Goal: Contribute content: Add original content to the website for others to see

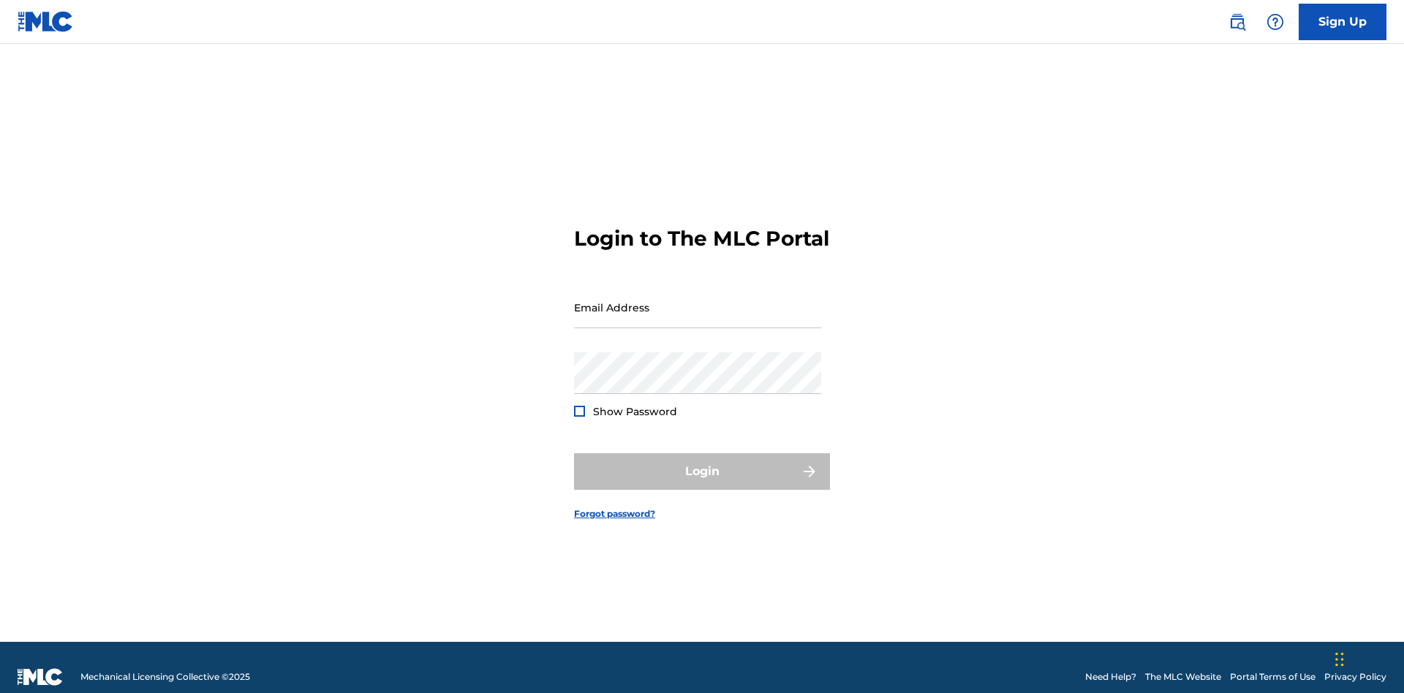
scroll to position [19, 0]
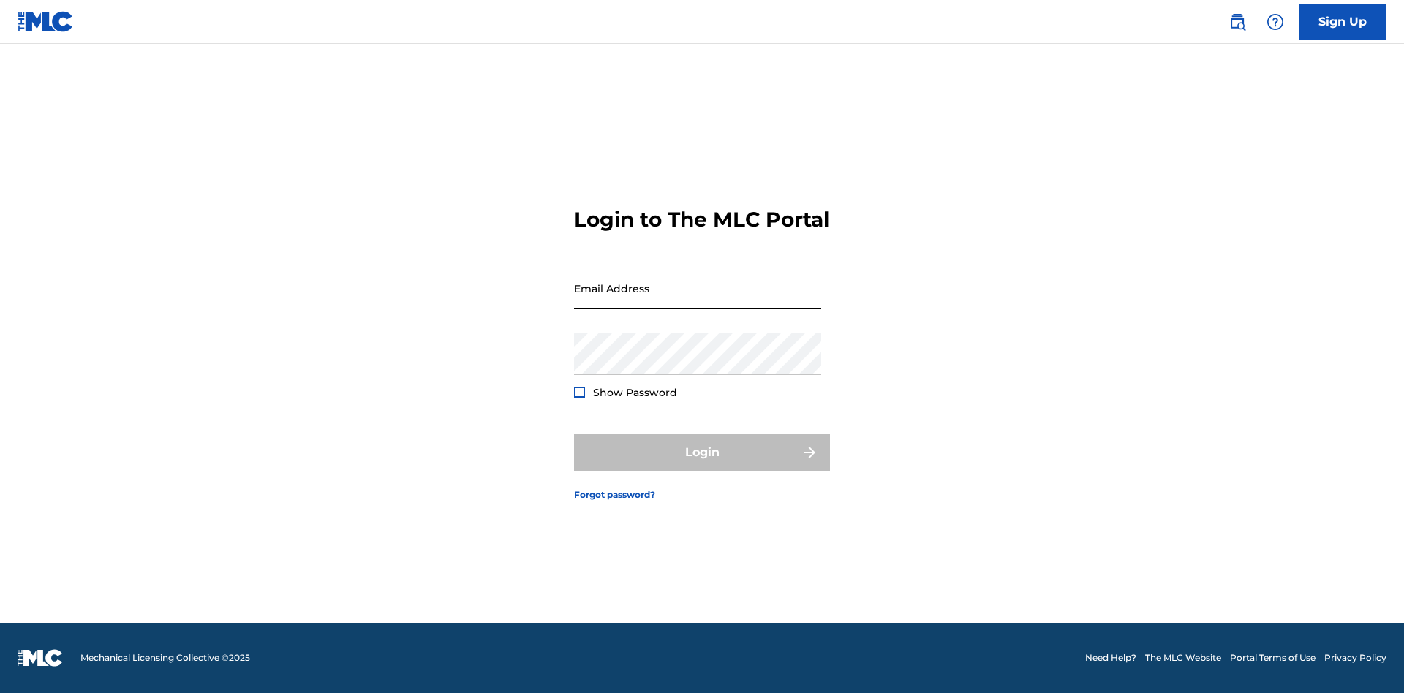
click at [698, 301] on input "Email Address" at bounding box center [697, 289] width 247 height 42
type input "Duke.McTesterson@gmail.com"
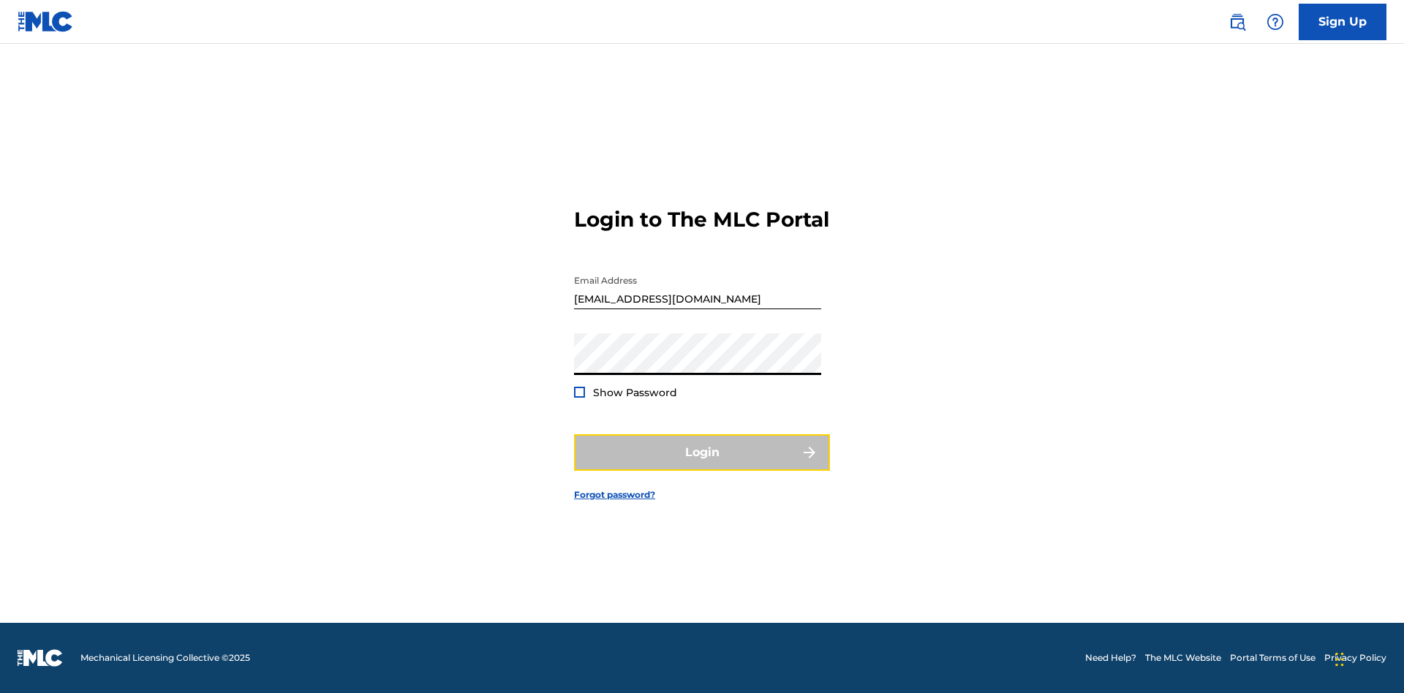
click at [702, 465] on button "Login" at bounding box center [702, 453] width 256 height 37
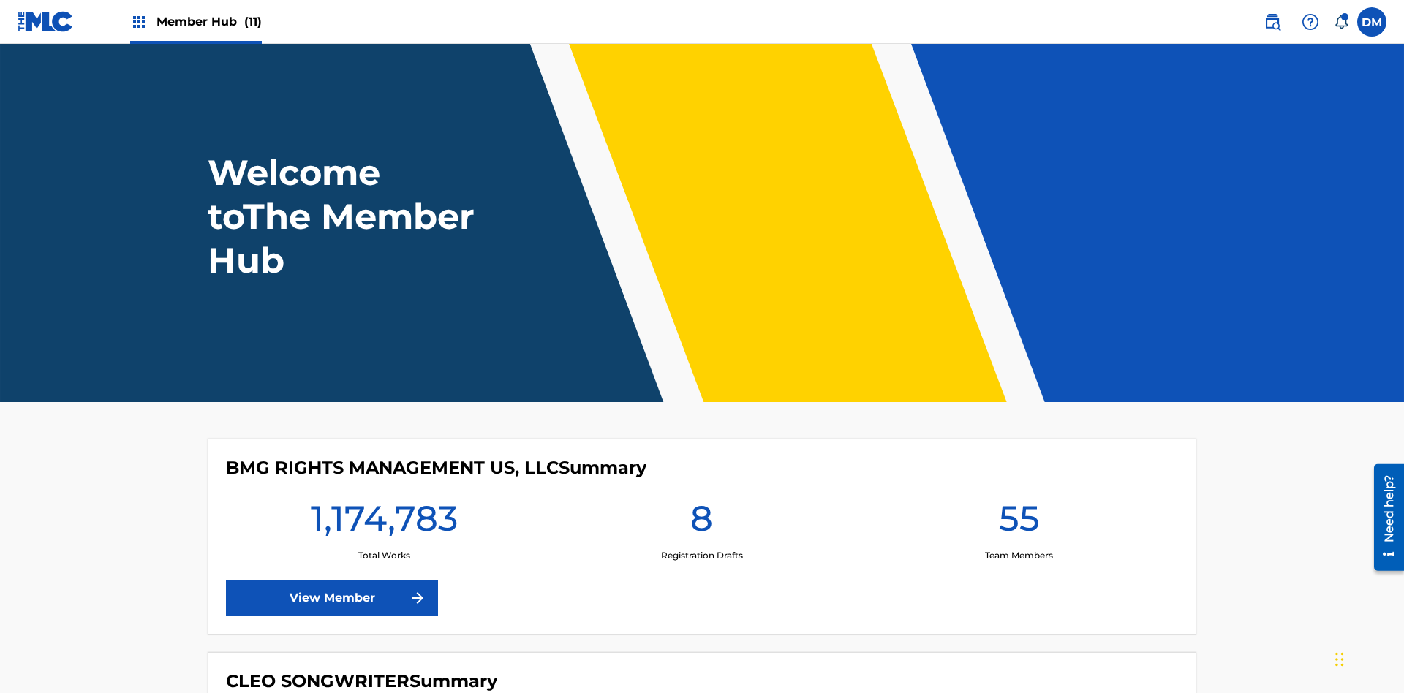
click at [208, 21] on span "Member Hub (11)" at bounding box center [209, 21] width 105 height 17
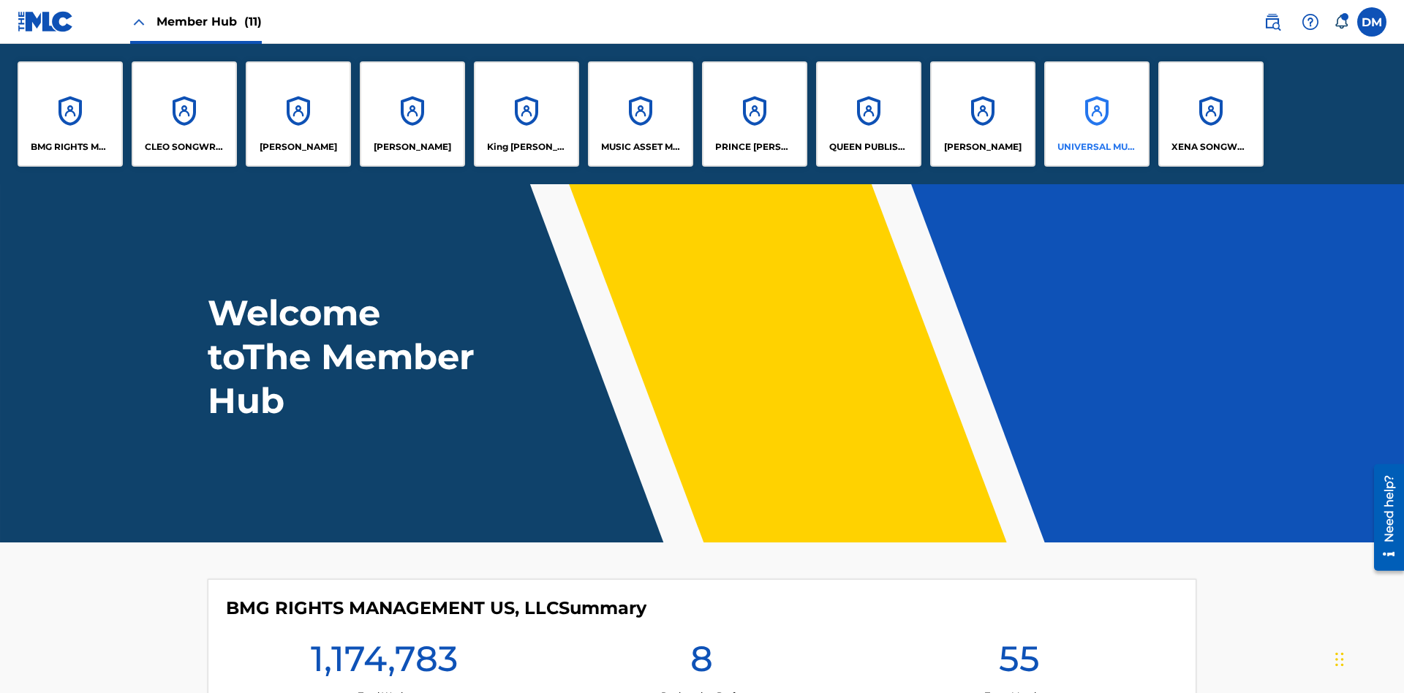
click at [1096, 147] on p "UNIVERSAL MUSIC PUB GROUP" at bounding box center [1098, 146] width 80 height 13
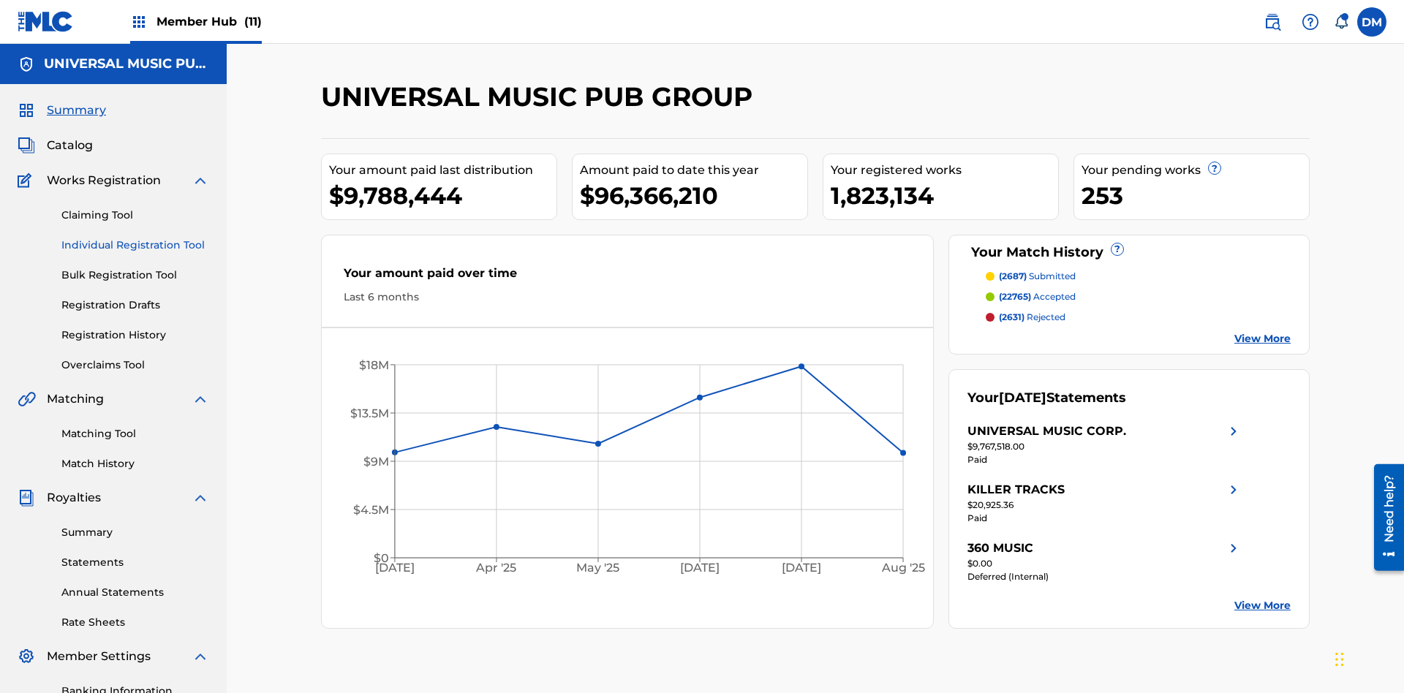
click at [135, 238] on link "Individual Registration Tool" at bounding box center [135, 245] width 148 height 15
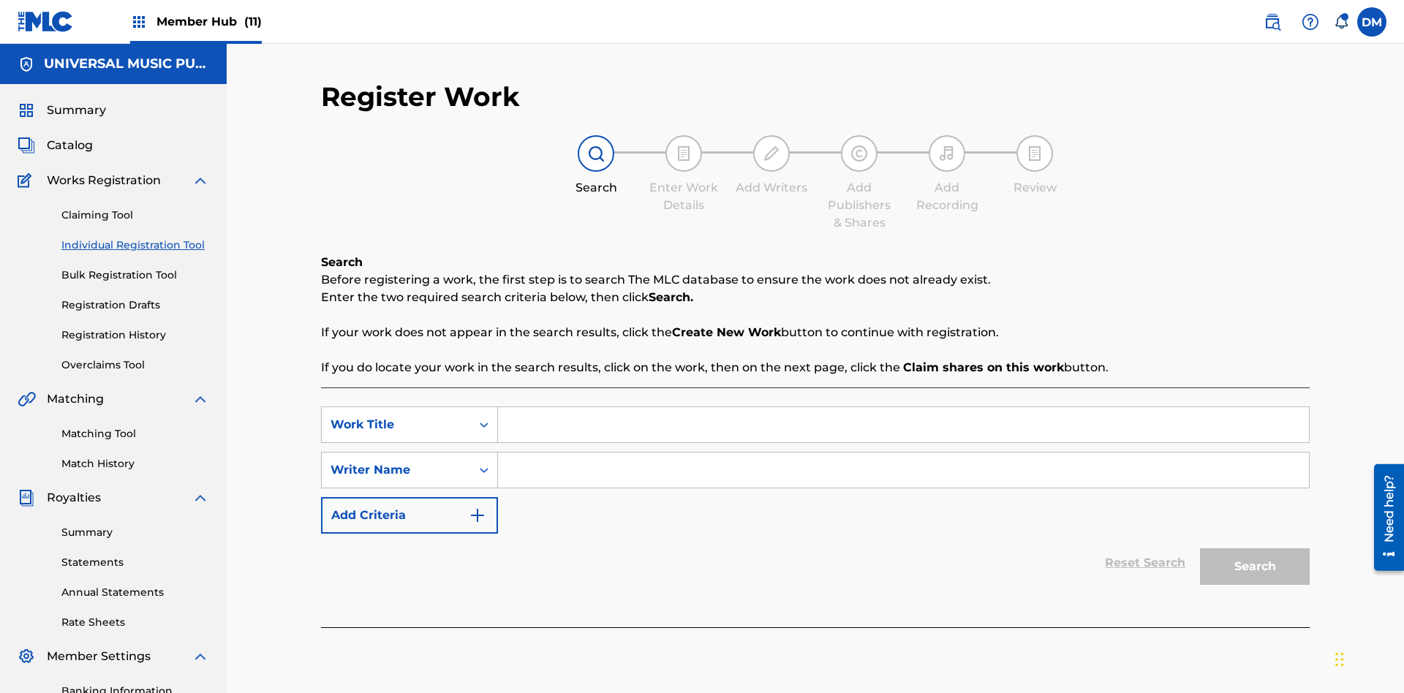
scroll to position [214, 0]
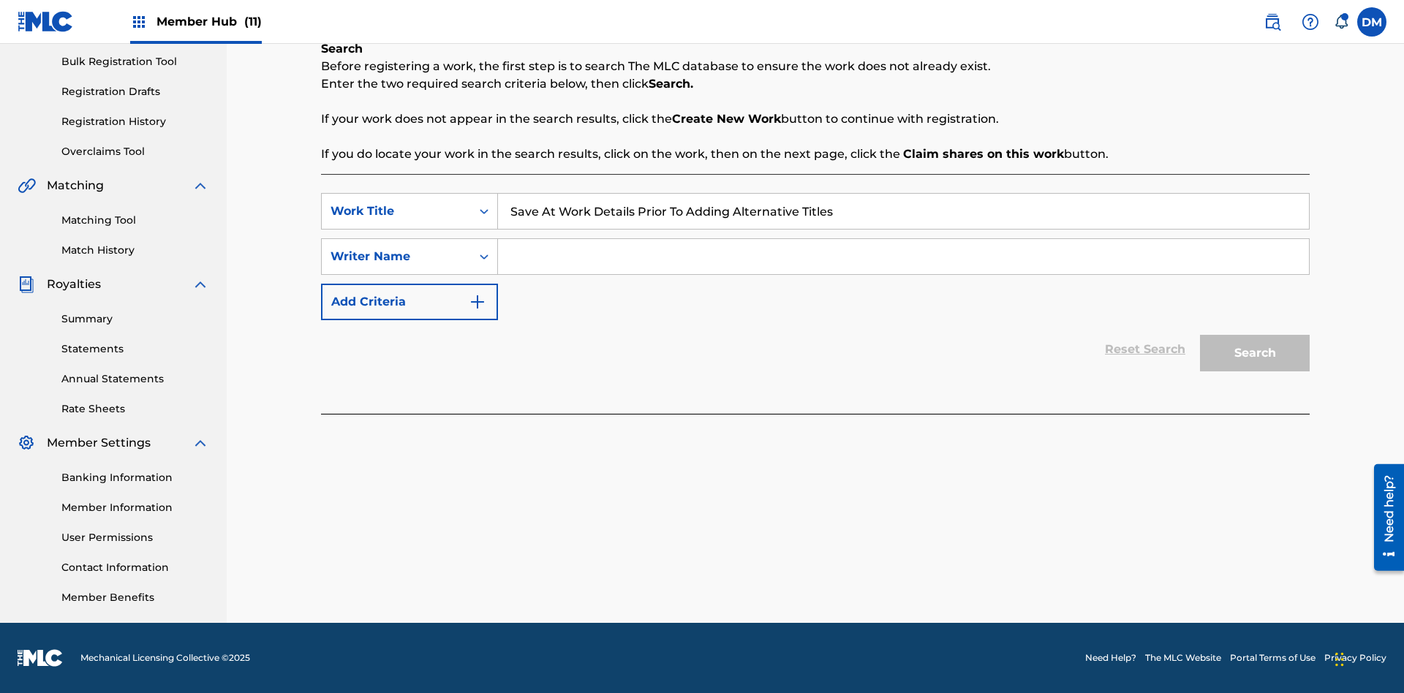
type input "Save At Work Details Prior To Adding Alternative Titles"
click at [903, 257] on input "Search Form" at bounding box center [903, 256] width 811 height 35
type input "QWERTYUIOP"
click at [1255, 353] on button "Search" at bounding box center [1255, 353] width 110 height 37
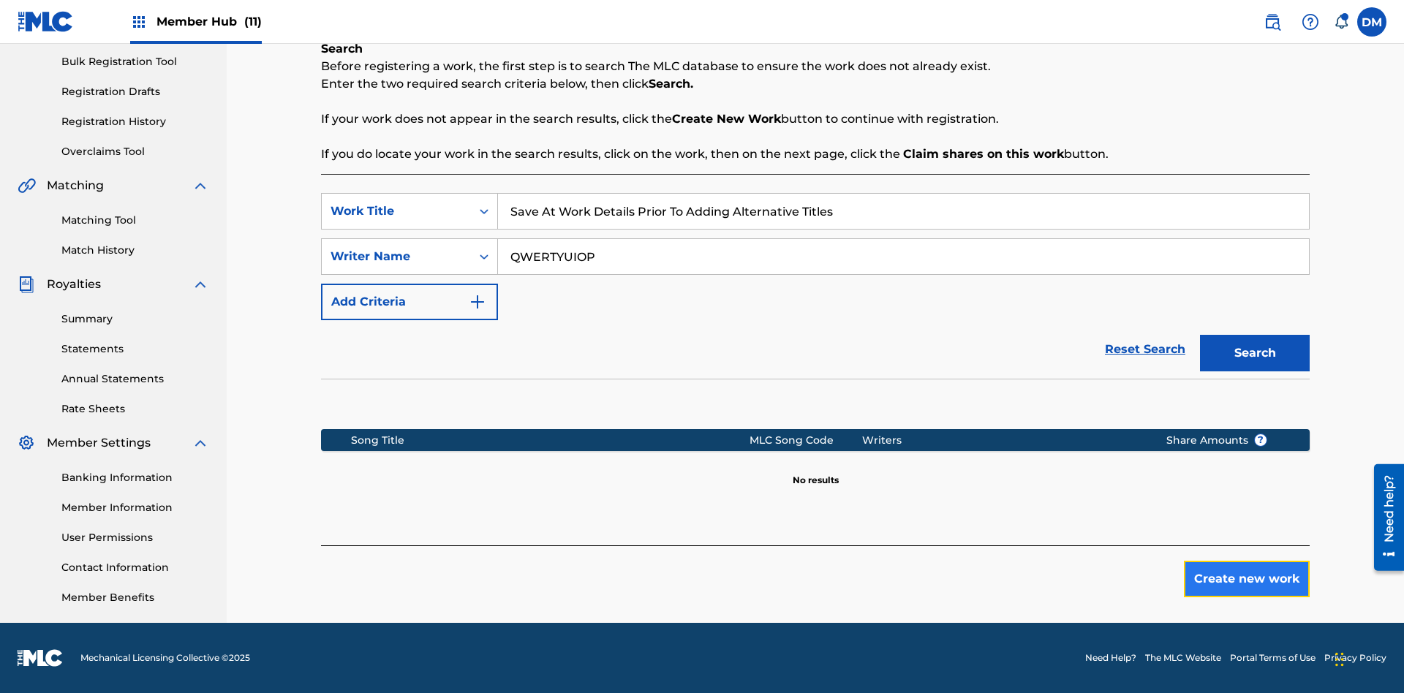
click at [1247, 579] on button "Create new work" at bounding box center [1247, 579] width 126 height 37
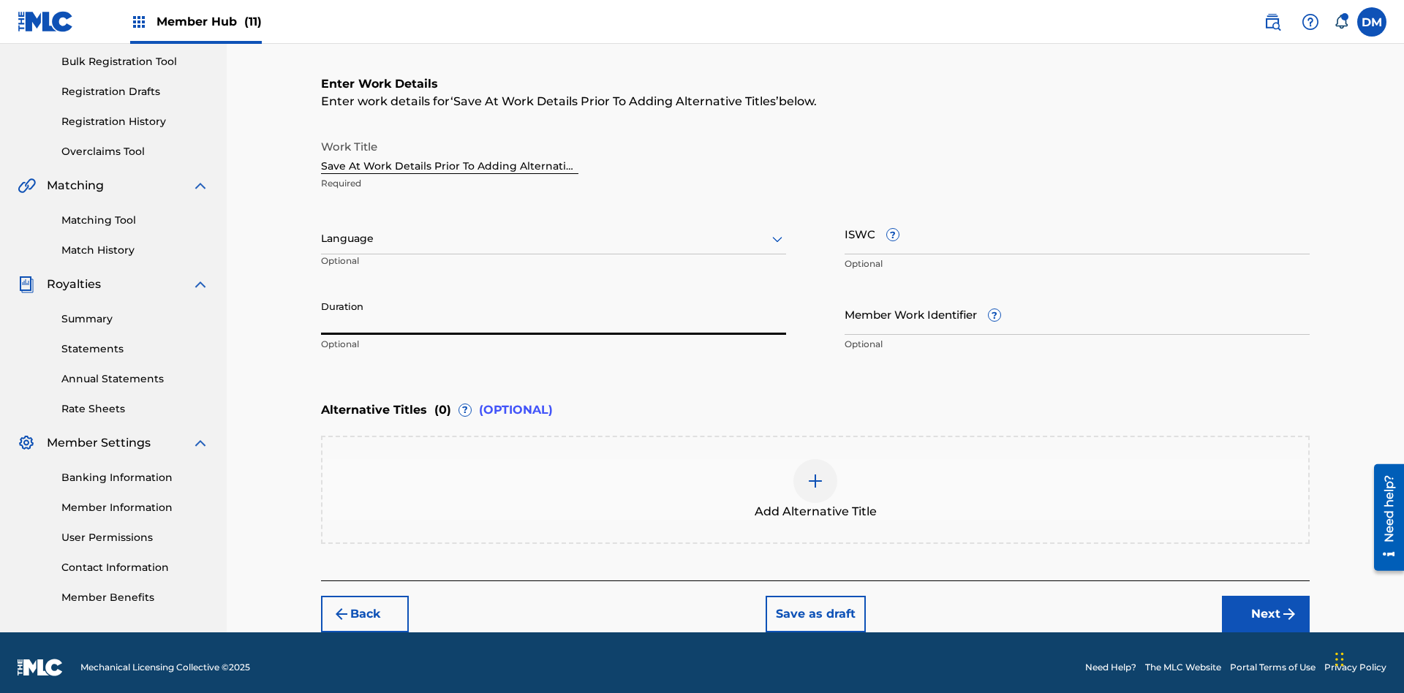
scroll to position [223, 0]
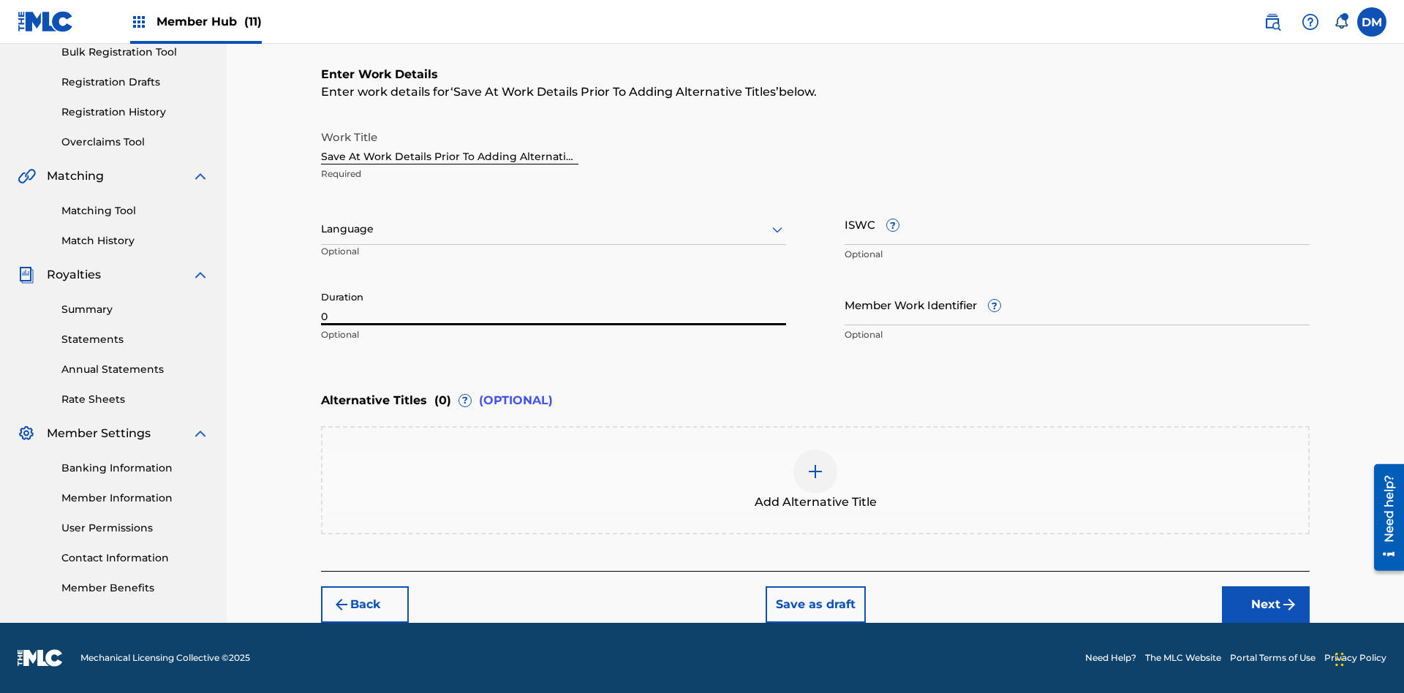
click at [554, 304] on input "0" at bounding box center [553, 305] width 465 height 42
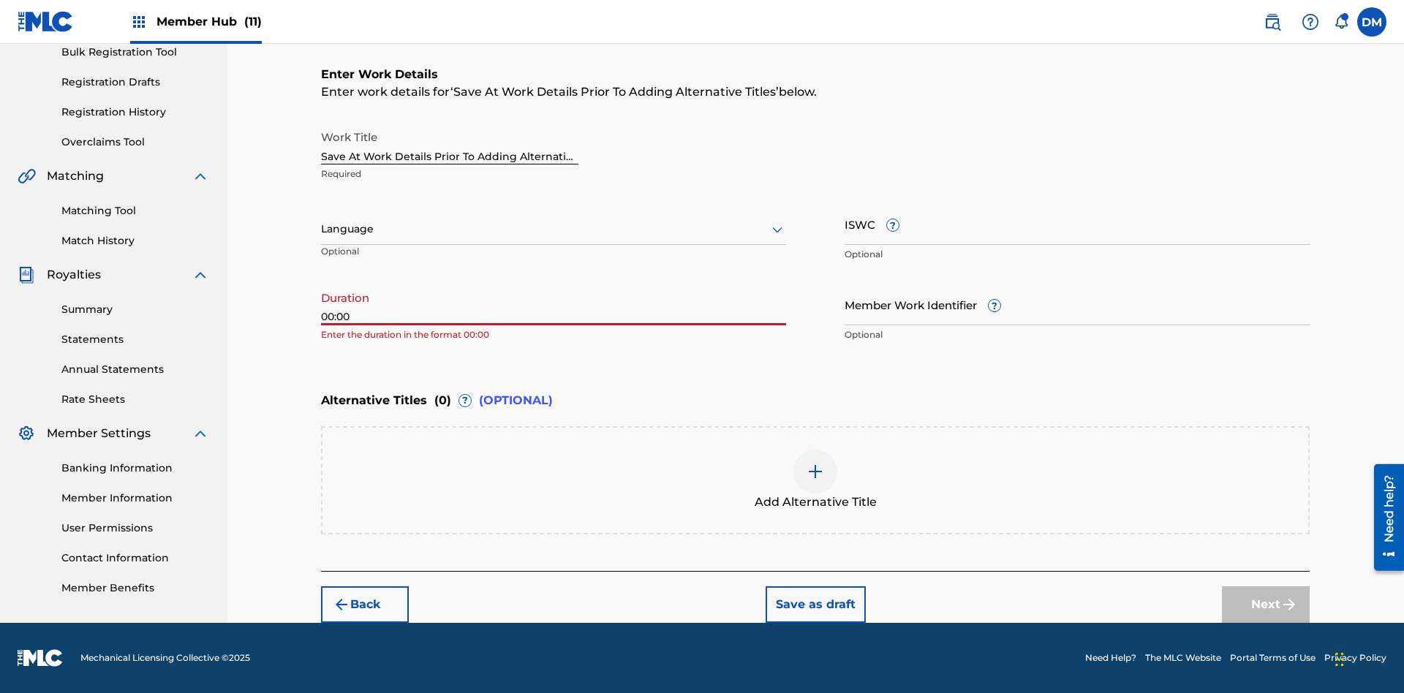
type input "00:00"
click at [778, 230] on icon at bounding box center [778, 230] width 18 height 18
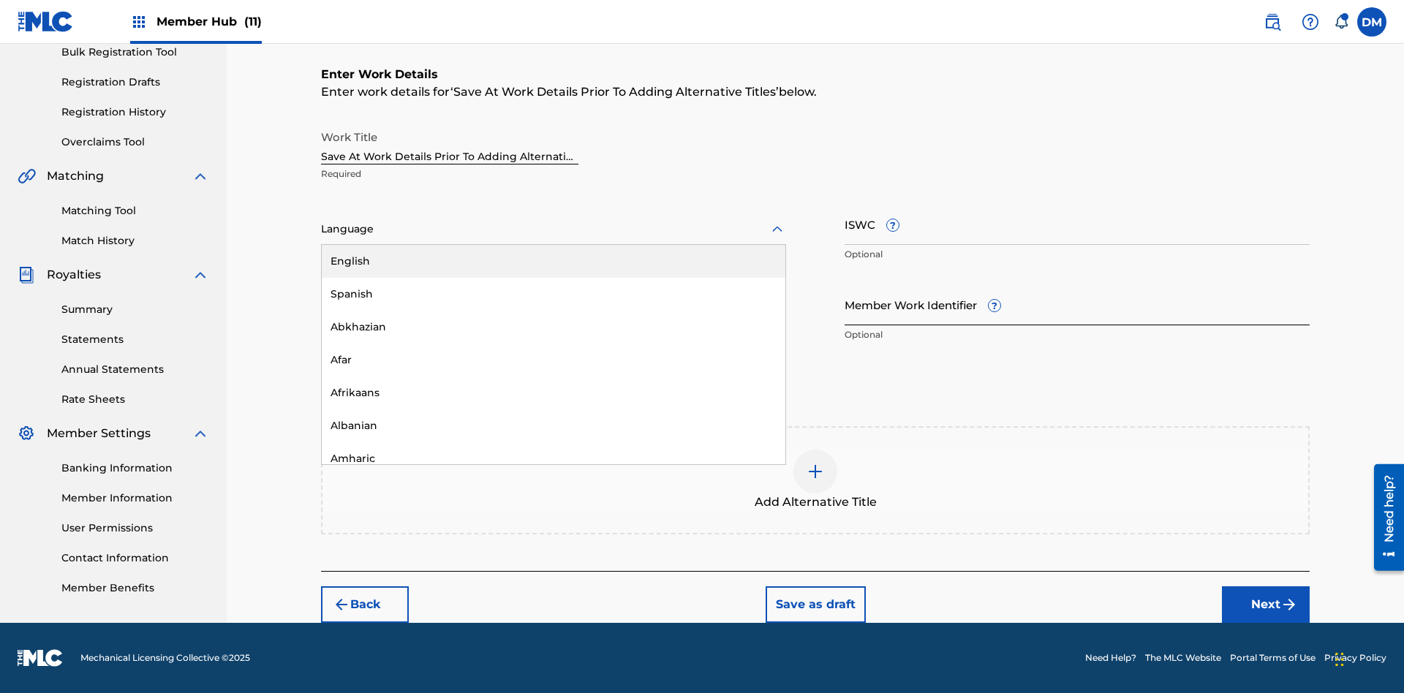
click at [554, 360] on div "Afar" at bounding box center [554, 360] width 464 height 33
click at [1077, 304] on input "Member Work Identifier ?" at bounding box center [1077, 305] width 465 height 42
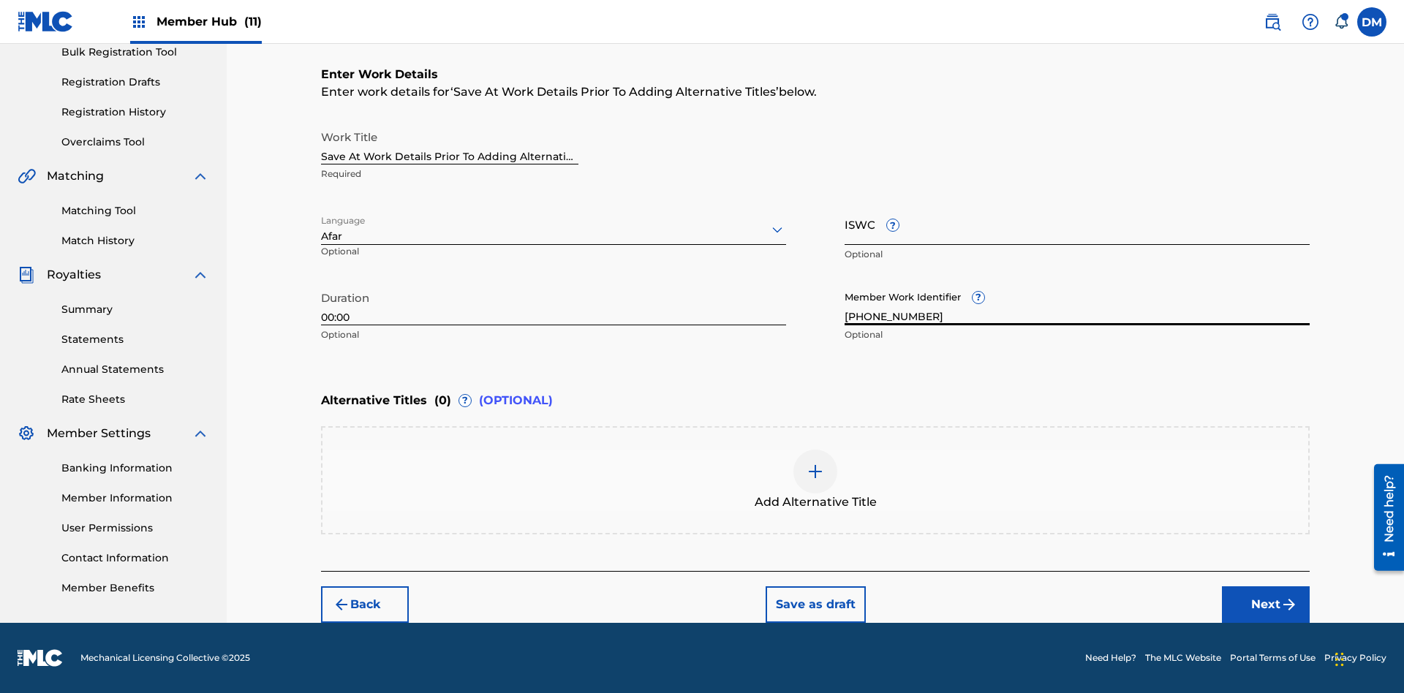
type input "2025.09.30.04"
click at [1077, 224] on input "ISWC ?" at bounding box center [1077, 224] width 465 height 42
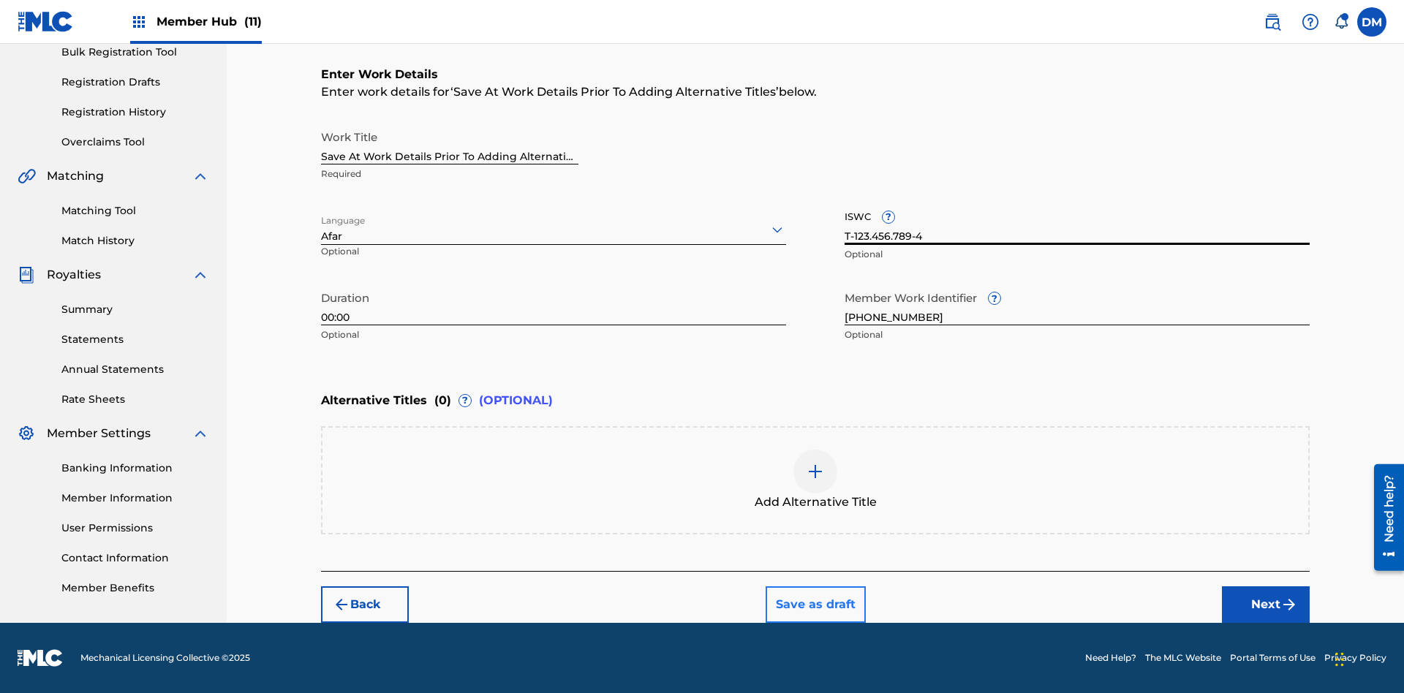
type input "T-123.456.789-4"
click at [815, 604] on button "Save as draft" at bounding box center [816, 605] width 100 height 37
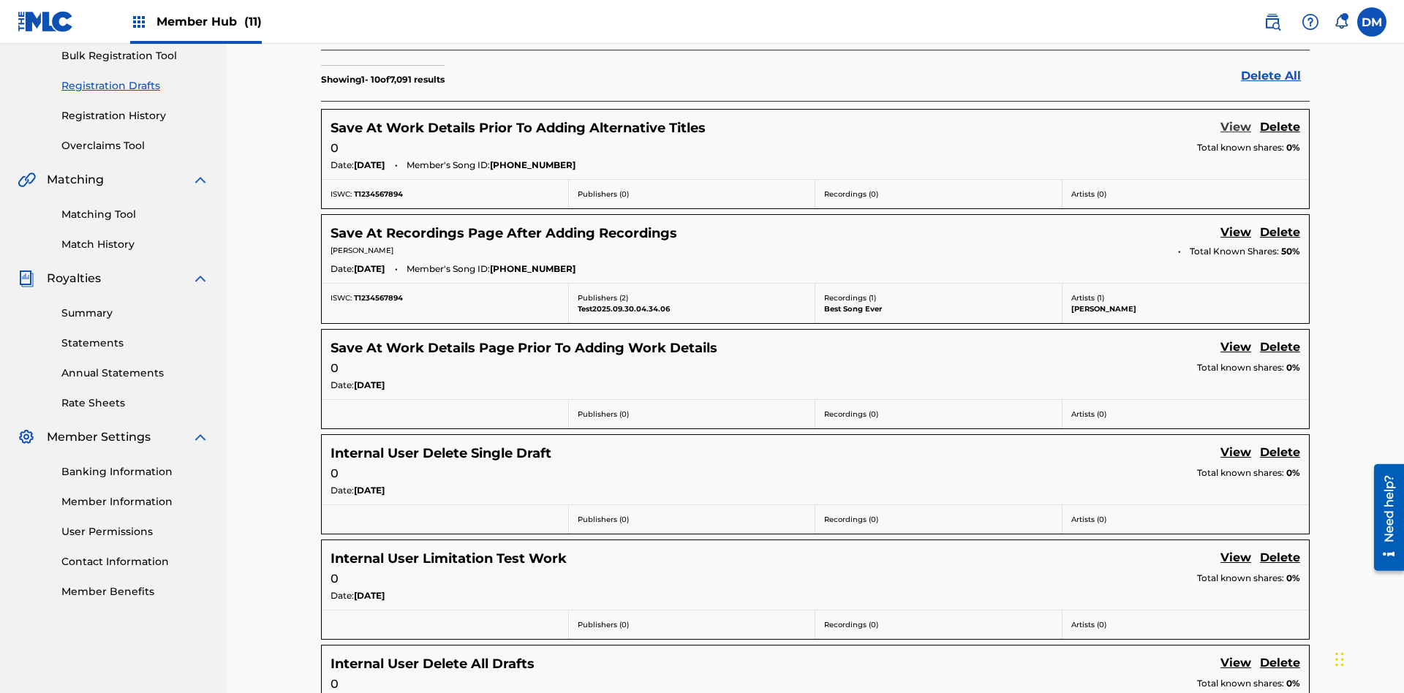
click at [1236, 119] on link "View" at bounding box center [1236, 129] width 31 height 20
